Goal: Use online tool/utility

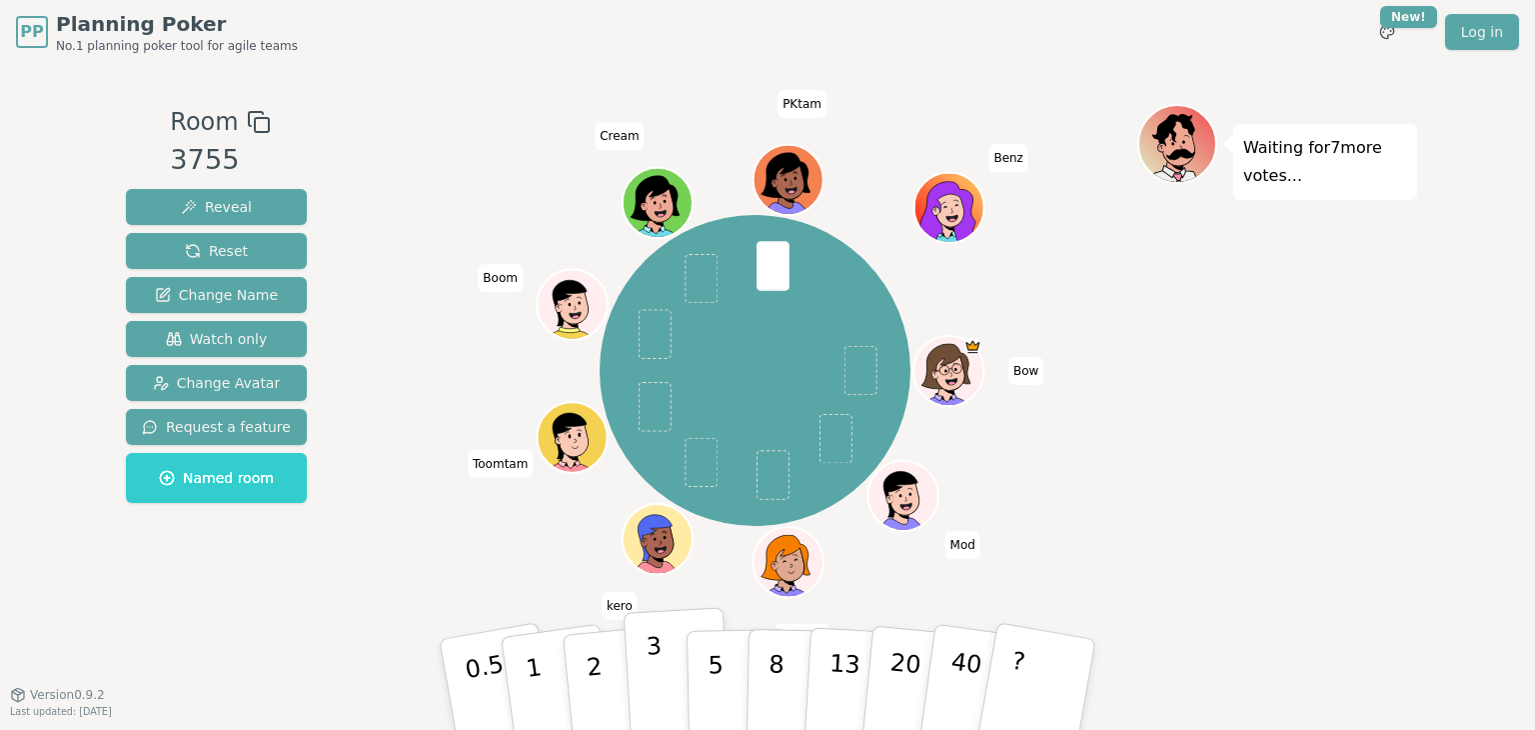
click at [668, 675] on button "3" at bounding box center [678, 685] width 109 height 156
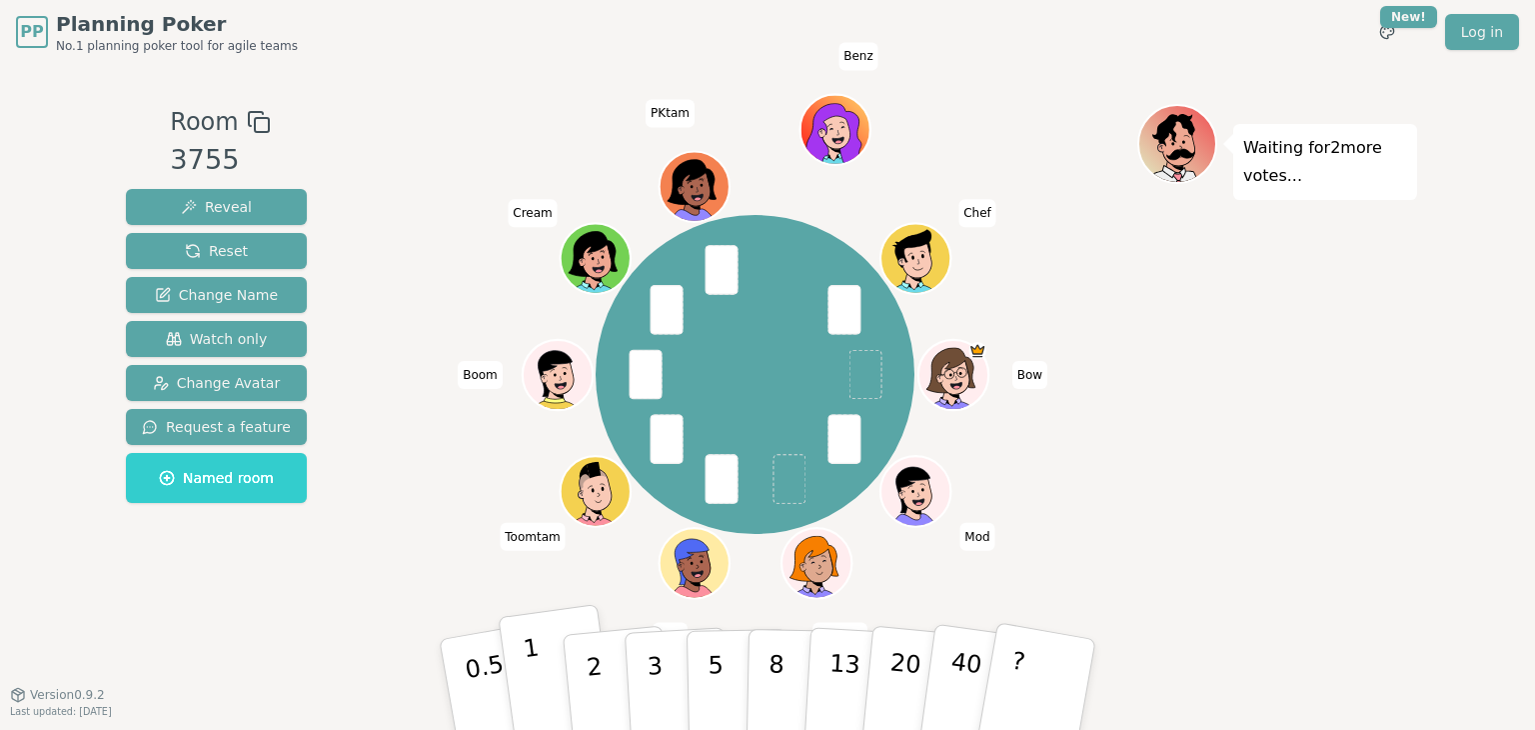
click at [542, 687] on button "1" at bounding box center [557, 685] width 119 height 162
click at [646, 708] on button "3" at bounding box center [678, 685] width 109 height 156
click at [648, 669] on p "3" at bounding box center [657, 686] width 22 height 109
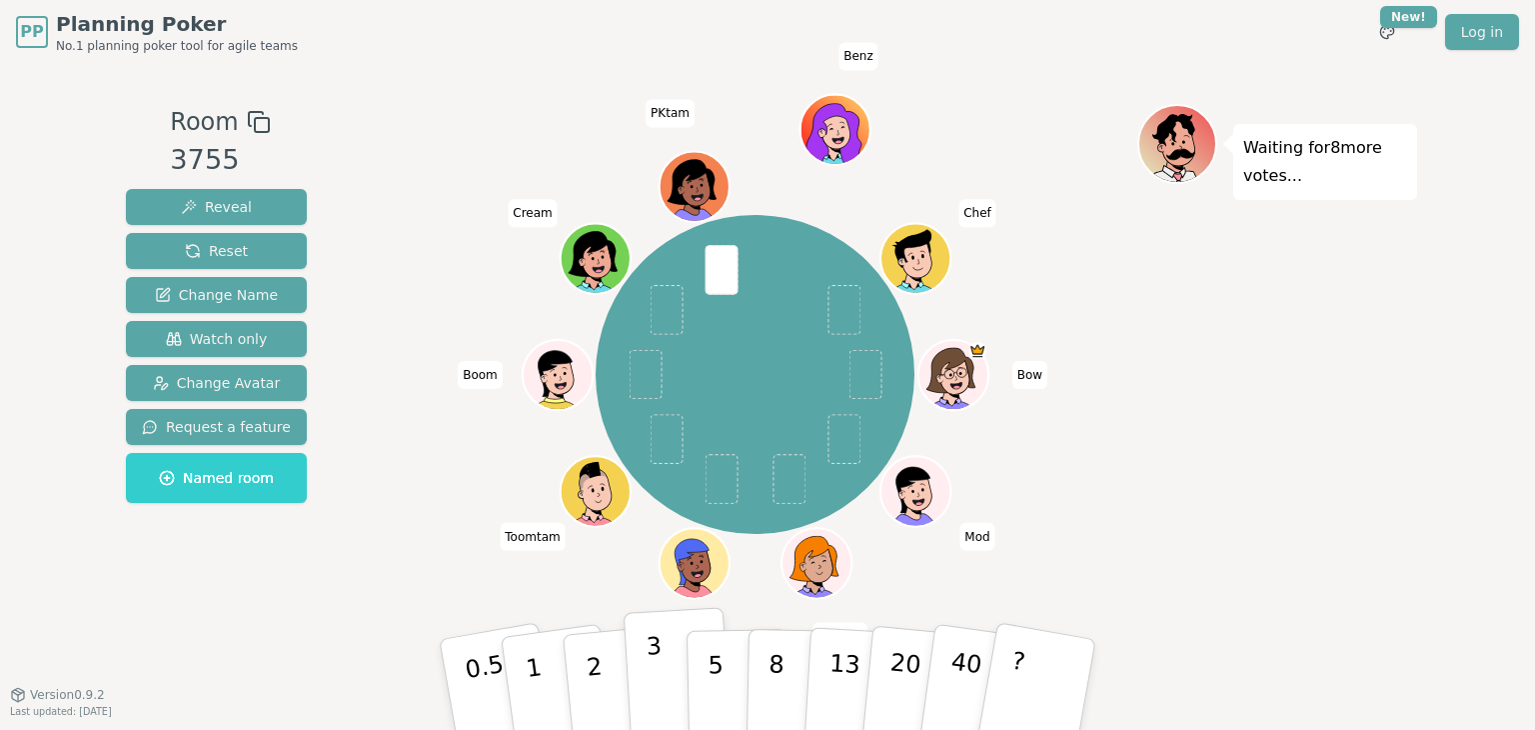
click at [655, 686] on p "3" at bounding box center [657, 686] width 22 height 109
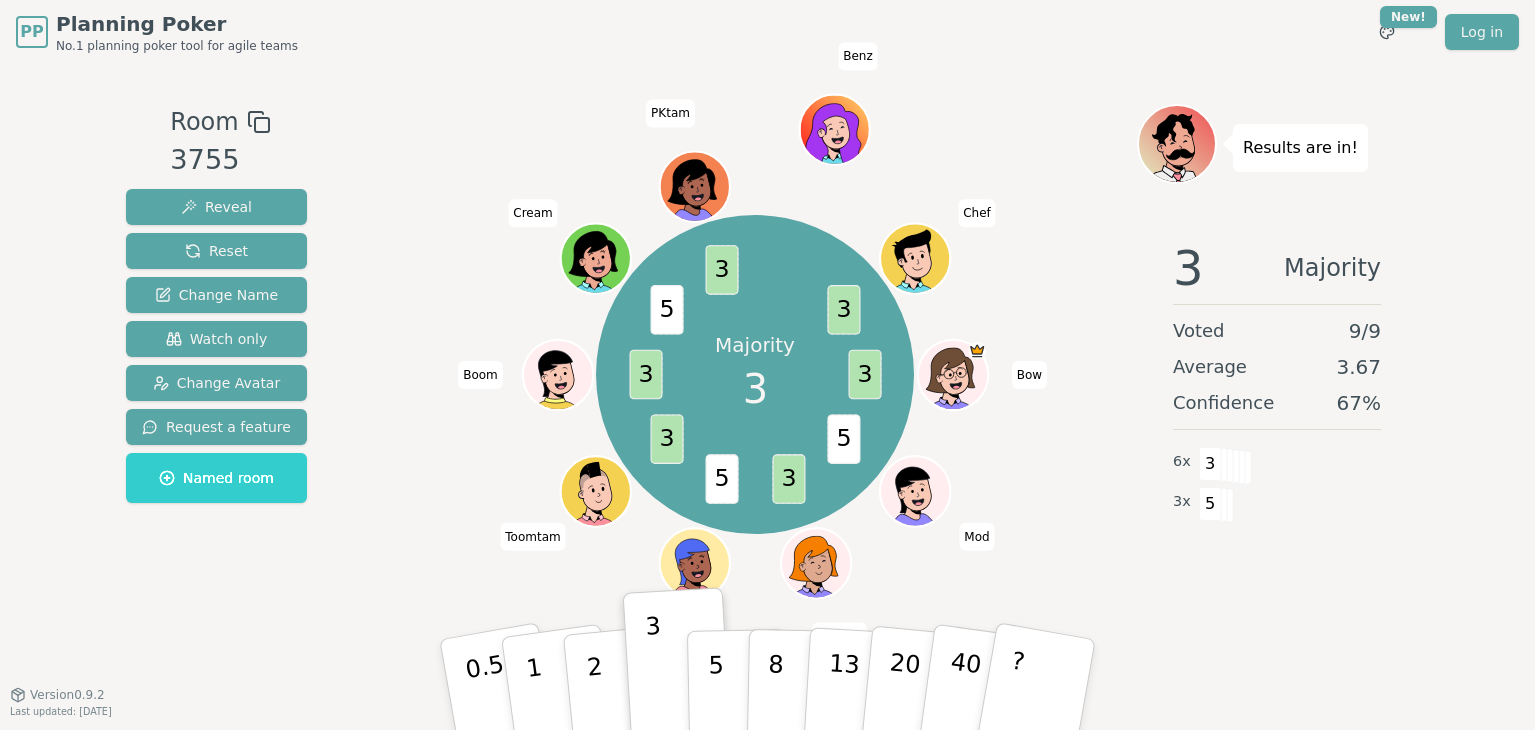
click at [1099, 663] on div "Room 3755 Reveal Reset Change Name Watch only Change Avatar Request a feature N…" at bounding box center [767, 379] width 1299 height 630
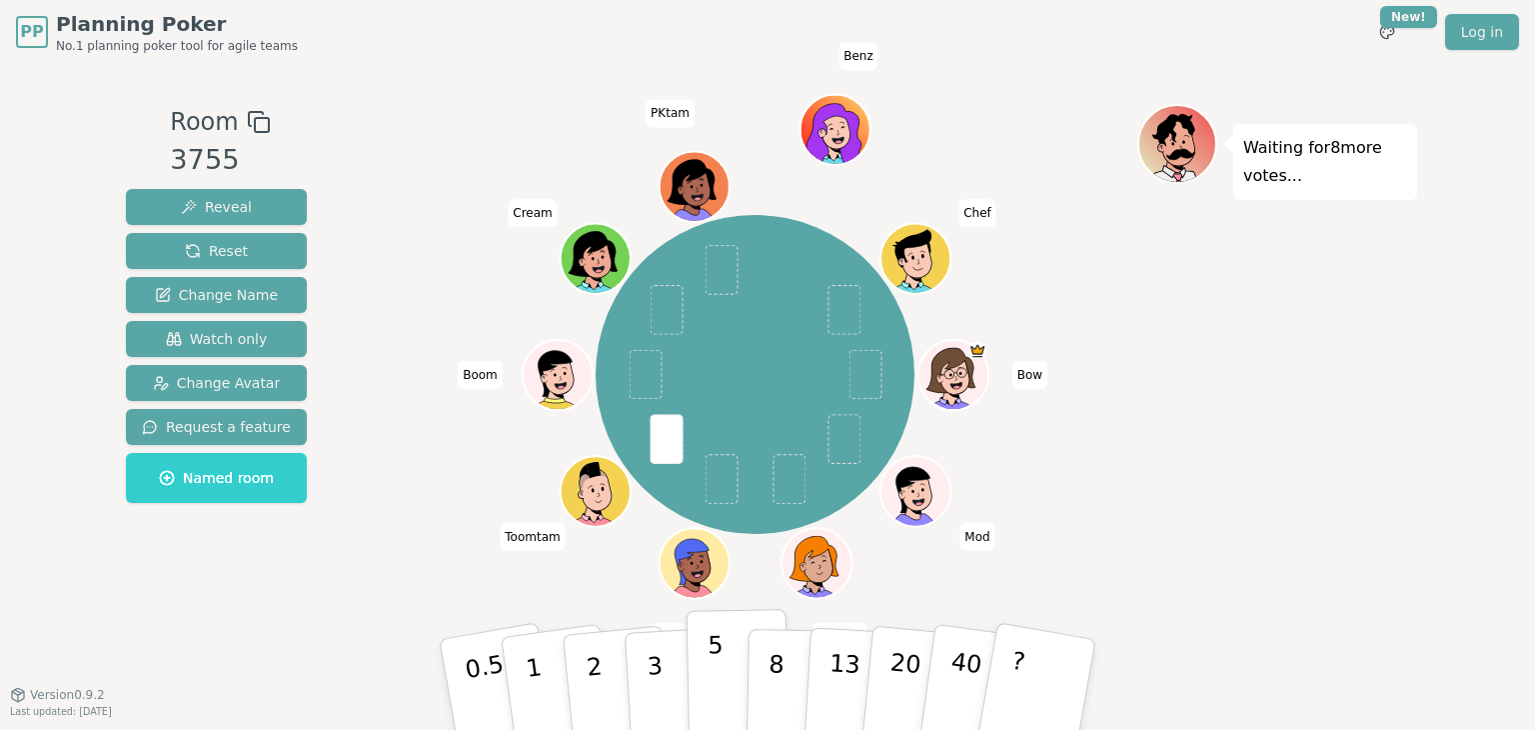
click at [737, 695] on button "5" at bounding box center [738, 685] width 103 height 152
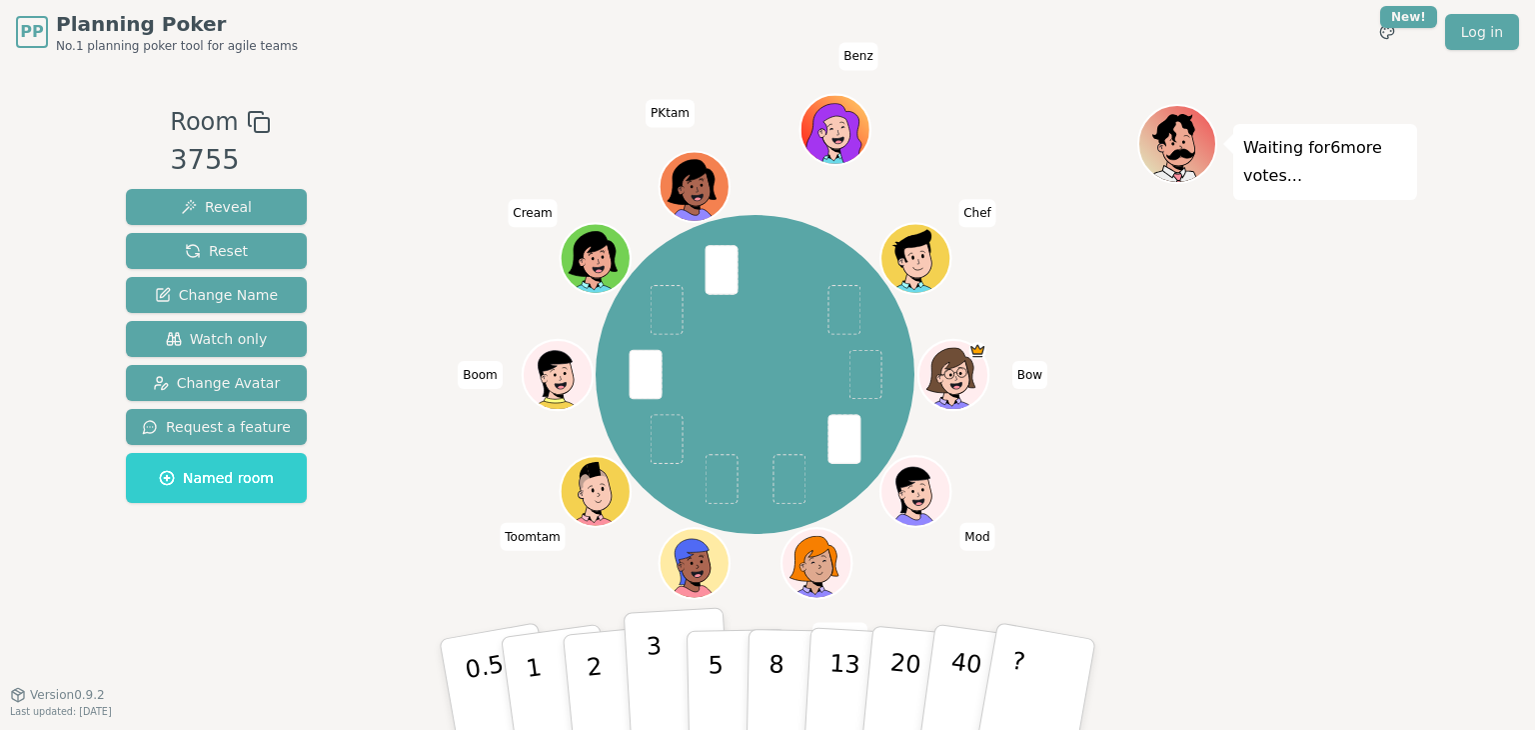
click at [669, 694] on button "3" at bounding box center [678, 685] width 109 height 156
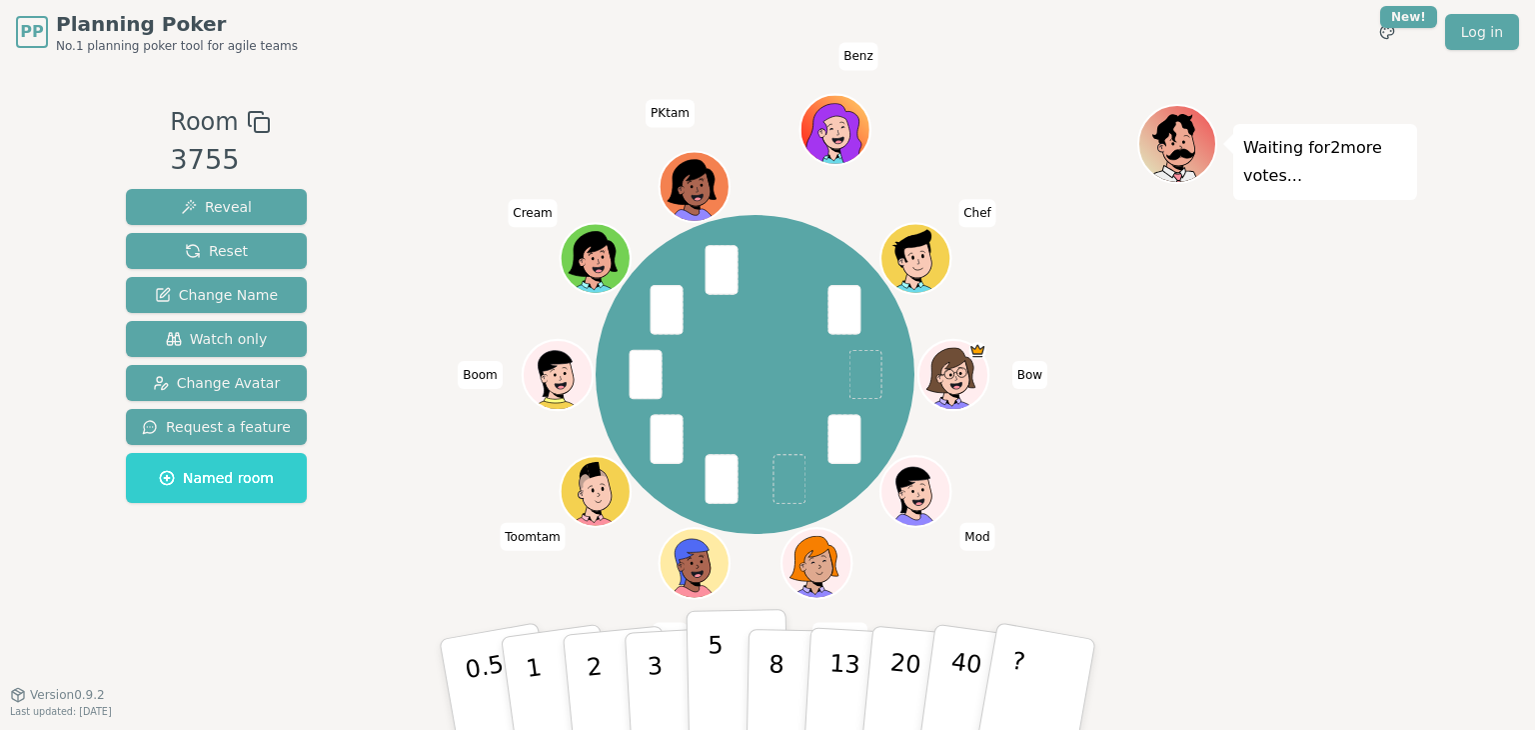
click at [716, 690] on p "5" at bounding box center [716, 685] width 17 height 108
click at [720, 678] on p "5" at bounding box center [716, 685] width 17 height 108
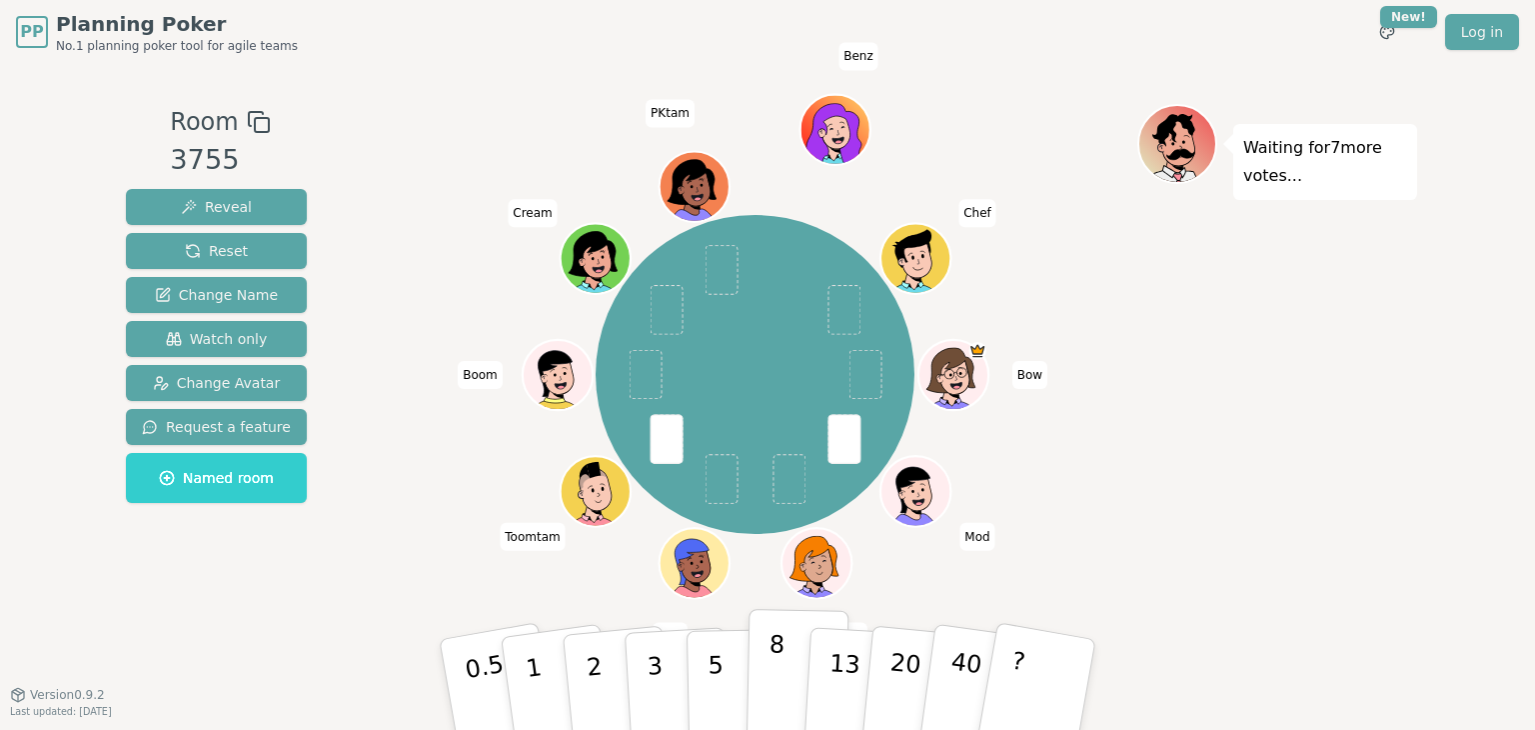
click at [792, 674] on button "8" at bounding box center [798, 685] width 103 height 152
click at [732, 697] on button "5" at bounding box center [738, 685] width 103 height 152
click at [788, 680] on button "8" at bounding box center [798, 685] width 103 height 152
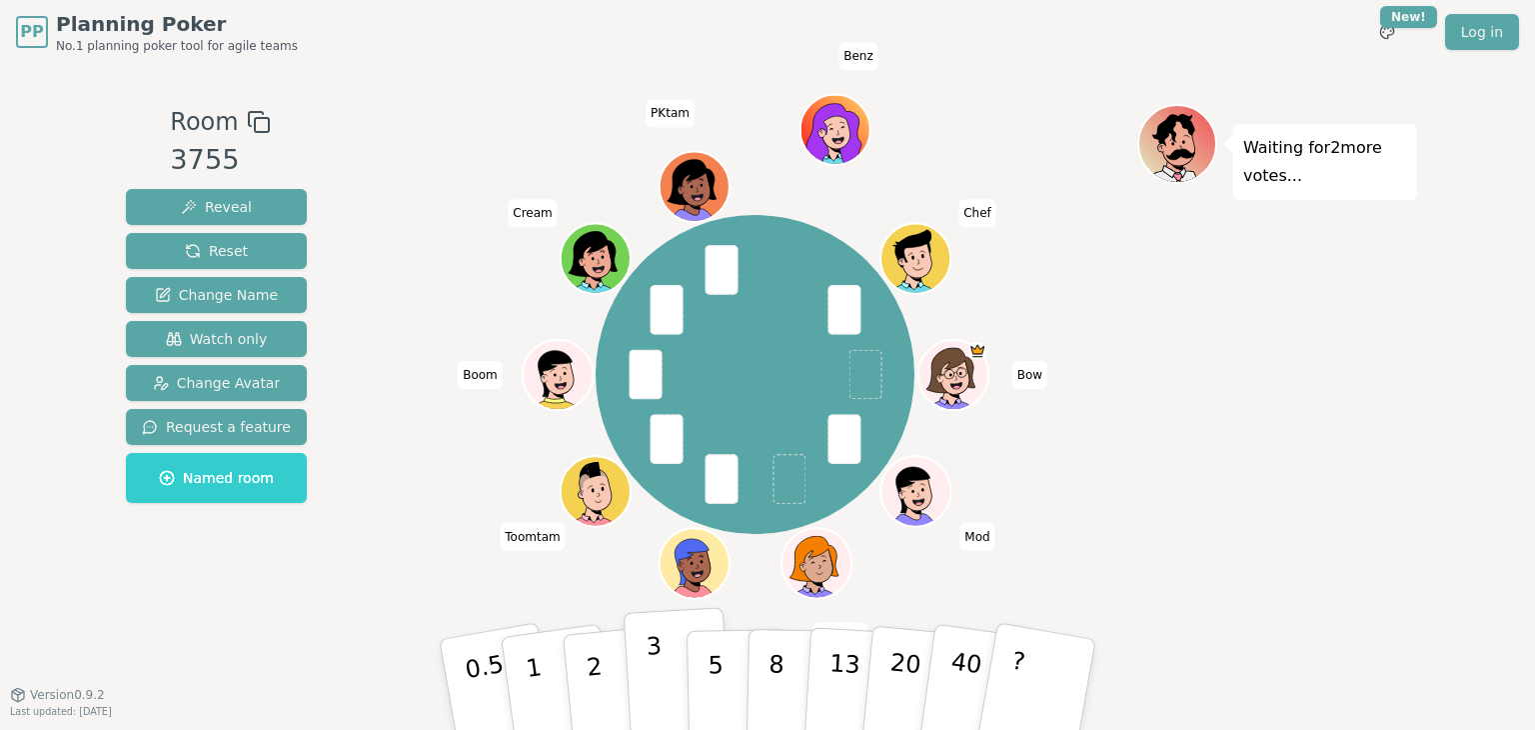
click at [669, 686] on button "3" at bounding box center [678, 685] width 109 height 156
click at [640, 677] on button "3" at bounding box center [678, 685] width 109 height 156
click at [776, 681] on p "8" at bounding box center [776, 684] width 17 height 108
click at [832, 689] on p "13" at bounding box center [844, 684] width 37 height 110
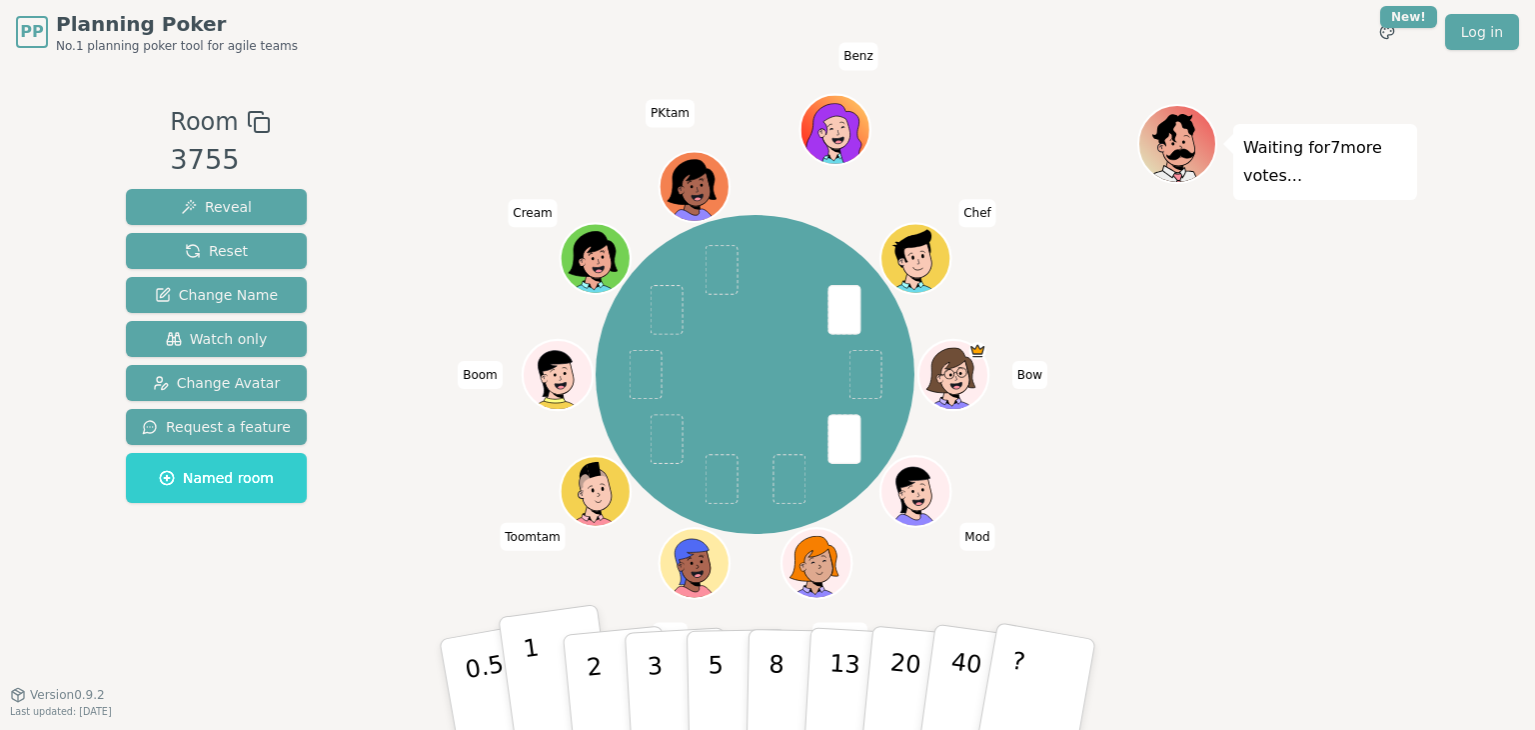
click at [548, 689] on button "1" at bounding box center [557, 685] width 119 height 162
click at [608, 669] on button "2" at bounding box center [618, 685] width 114 height 159
click at [553, 675] on button "1" at bounding box center [557, 685] width 119 height 162
click at [530, 681] on p "1" at bounding box center [537, 687] width 30 height 109
